Goal: Transaction & Acquisition: Purchase product/service

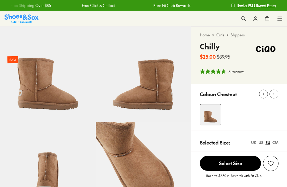
select select "*"
click at [234, 73] on div "8 reviews" at bounding box center [237, 72] width 16 height 6
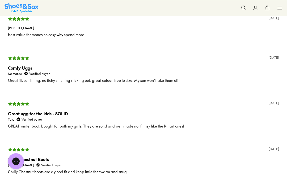
scroll to position [839, 0]
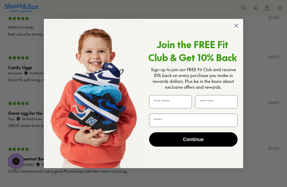
click at [236, 30] on circle "Close dialog" at bounding box center [236, 25] width 9 height 9
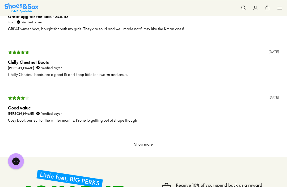
scroll to position [936, 0]
click at [142, 146] on button "Show more" at bounding box center [143, 144] width 23 height 9
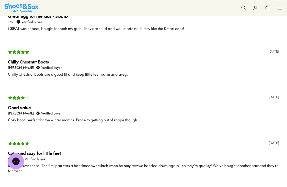
click at [141, 147] on div "[DATE] Cute and cozy for little feet LHoog Verified buyer My son loves these. T…" at bounding box center [143, 160] width 271 height 40
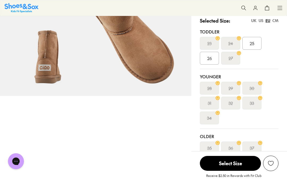
scroll to position [130, 0]
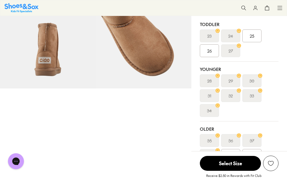
click at [254, 157] on span "40" at bounding box center [252, 156] width 5 height 6
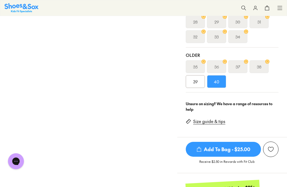
scroll to position [190, 0]
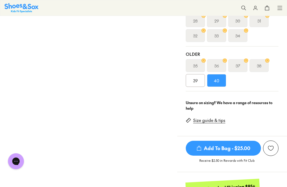
click at [207, 123] on link "Size guide & tips" at bounding box center [209, 121] width 32 height 6
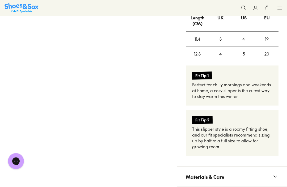
scroll to position [509, 0]
click at [275, 176] on button "Materials & Care" at bounding box center [233, 177] width 110 height 20
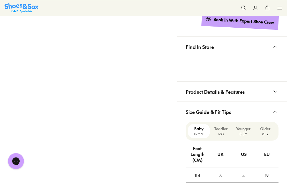
scroll to position [372, 0]
click at [267, 131] on p "Older" at bounding box center [266, 129] width 18 height 6
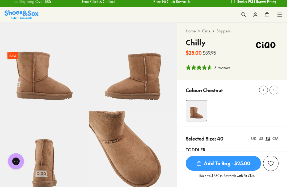
scroll to position [0, 0]
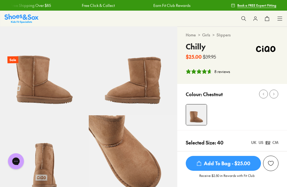
scroll to position [207, 0]
